Goal: Information Seeking & Learning: Learn about a topic

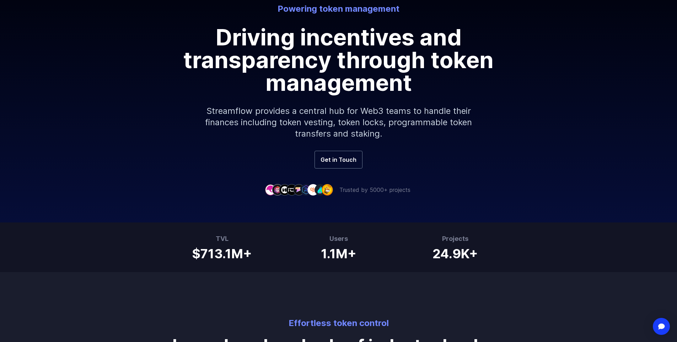
scroll to position [107, 0]
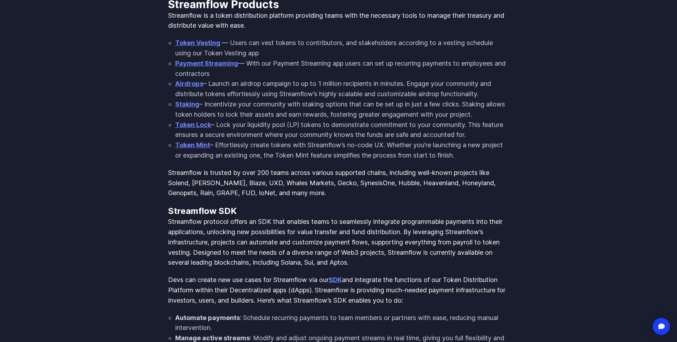
scroll to position [423, 0]
